Goal: Information Seeking & Learning: Learn about a topic

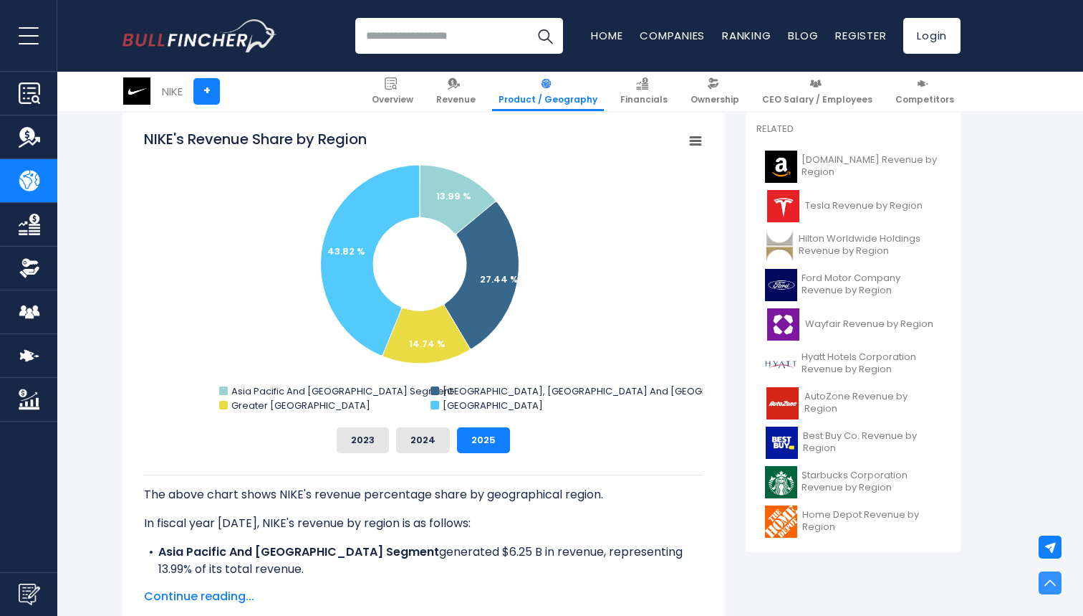
scroll to position [374, 0]
click at [426, 443] on button "2024" at bounding box center [423, 441] width 54 height 26
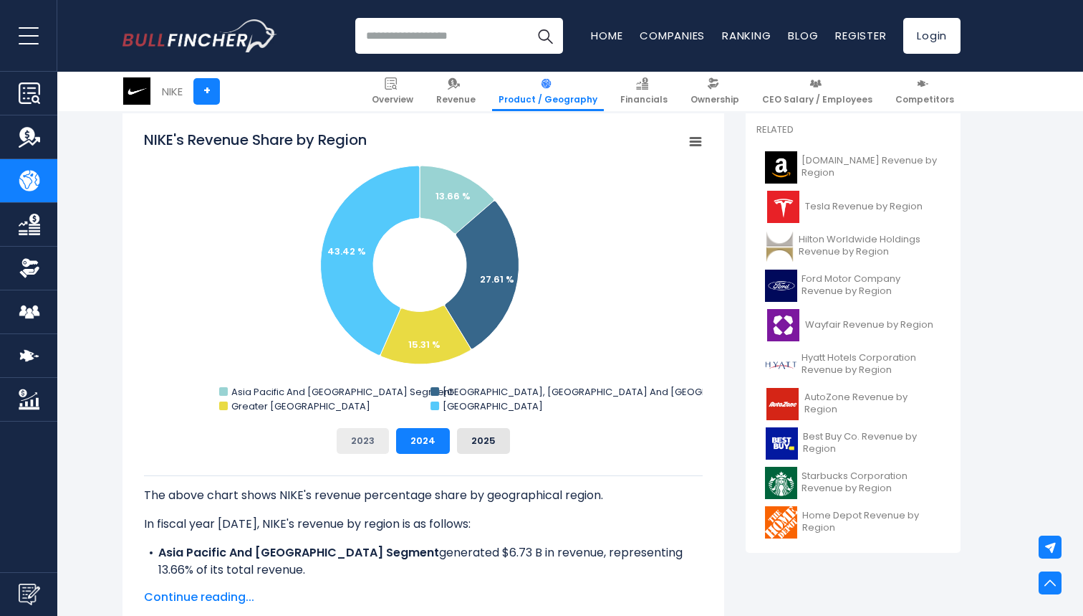
click at [367, 439] on button "2023" at bounding box center [363, 441] width 52 height 26
click at [494, 436] on button "2025" at bounding box center [483, 441] width 53 height 26
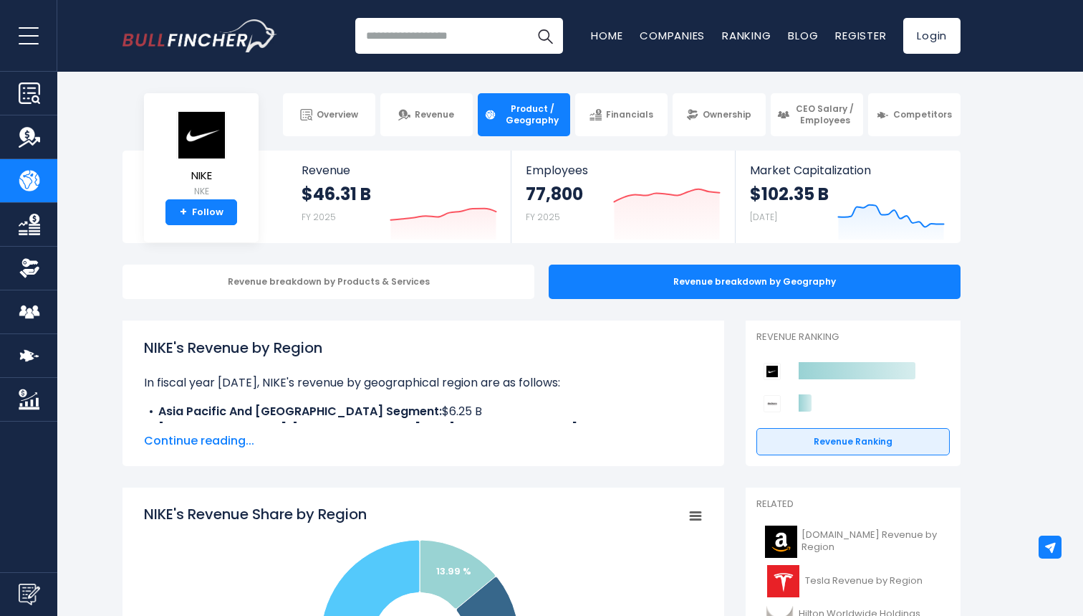
scroll to position [0, 0]
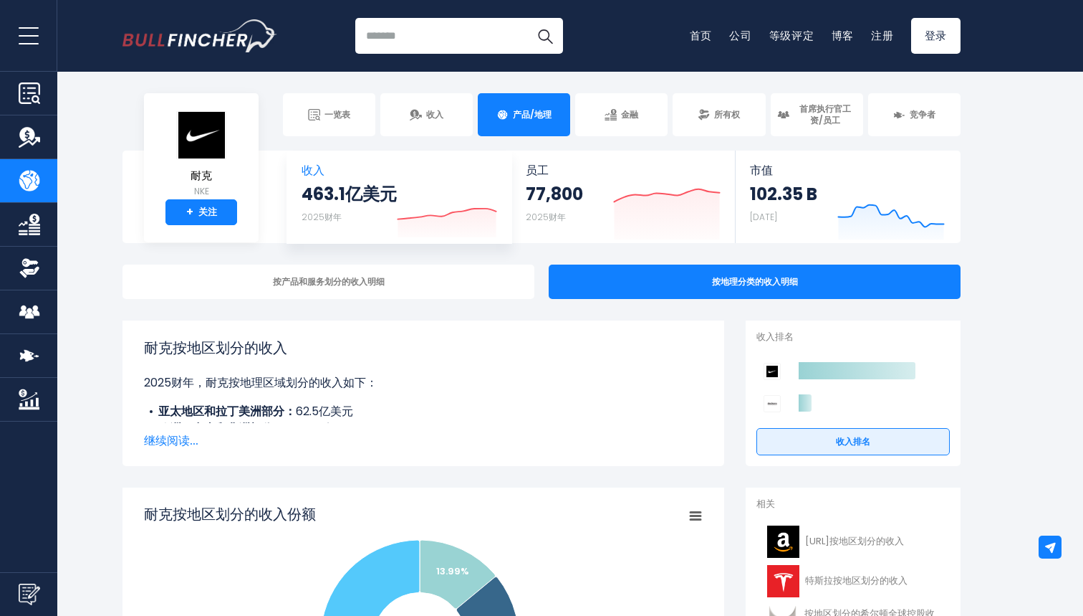
click at [398, 197] on icon "Created with Highcharts 12.1.2" at bounding box center [447, 209] width 100 height 60
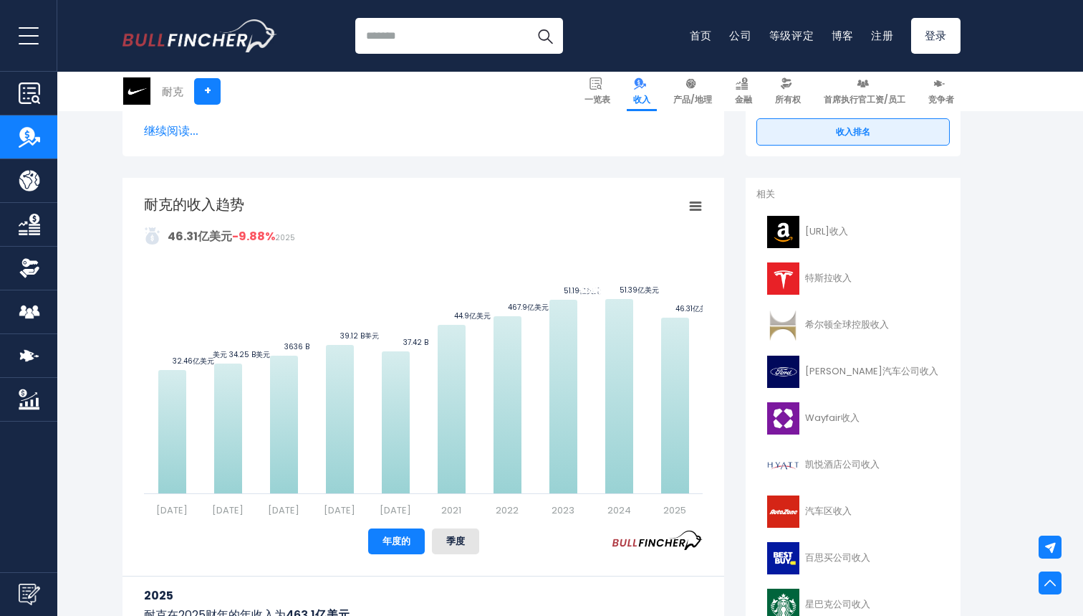
click at [698, 203] on icon "耐克的收入趋势" at bounding box center [696, 206] width 10 height 7
click at [601, 202] on rect "耐克的收入趋势" at bounding box center [423, 355] width 559 height 322
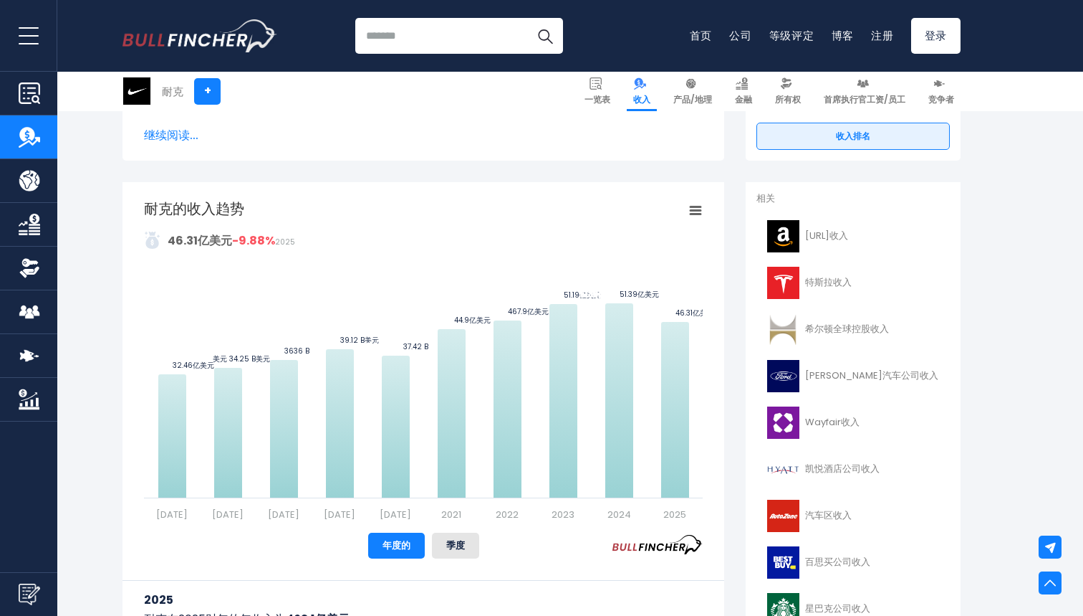
scroll to position [299, 0]
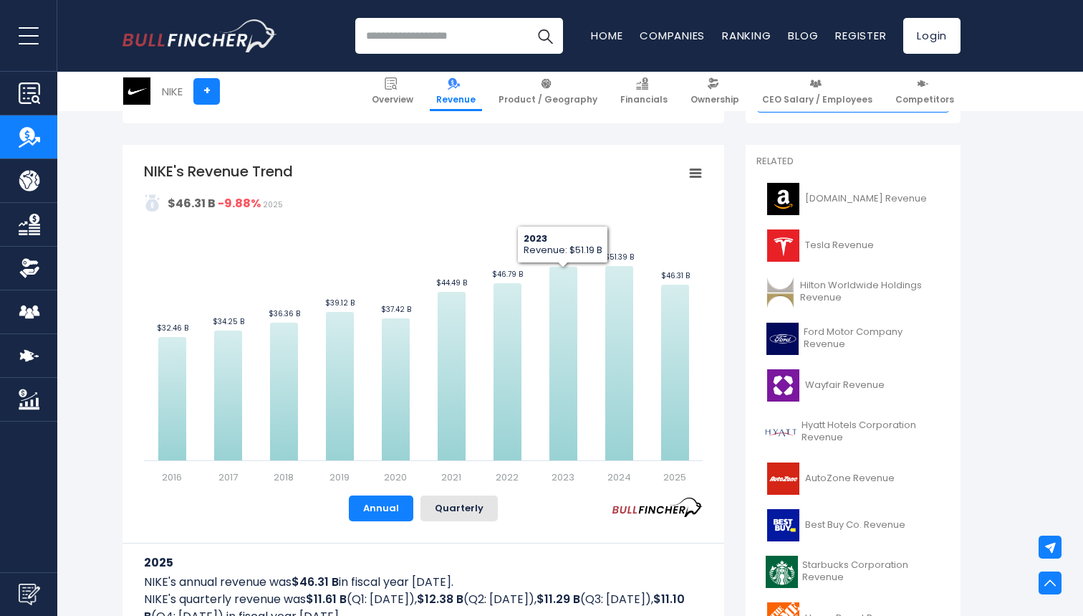
click at [592, 196] on rect "NIKE's Revenue Trend" at bounding box center [423, 322] width 559 height 322
